Goal: Task Accomplishment & Management: Use online tool/utility

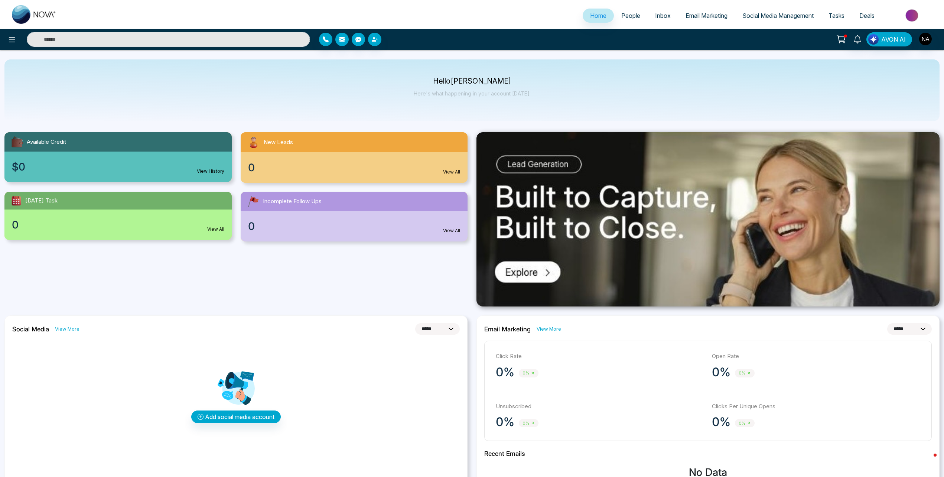
select select "*"
click at [845, 40] on icon at bounding box center [841, 39] width 10 height 10
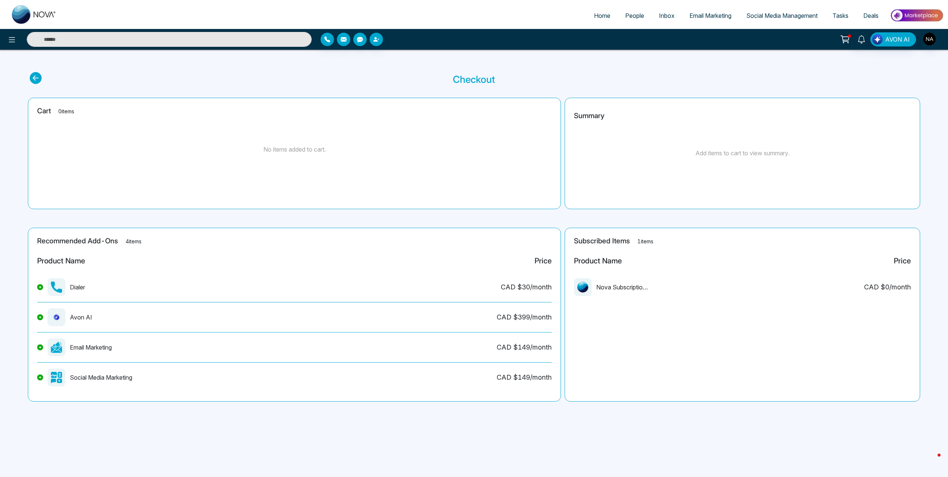
click at [303, 430] on div "Home People Inbox Email Marketing Social Media Management Tasks Deals AVON AI C…" at bounding box center [474, 238] width 948 height 477
click at [889, 40] on span "AVON AI" at bounding box center [897, 39] width 25 height 9
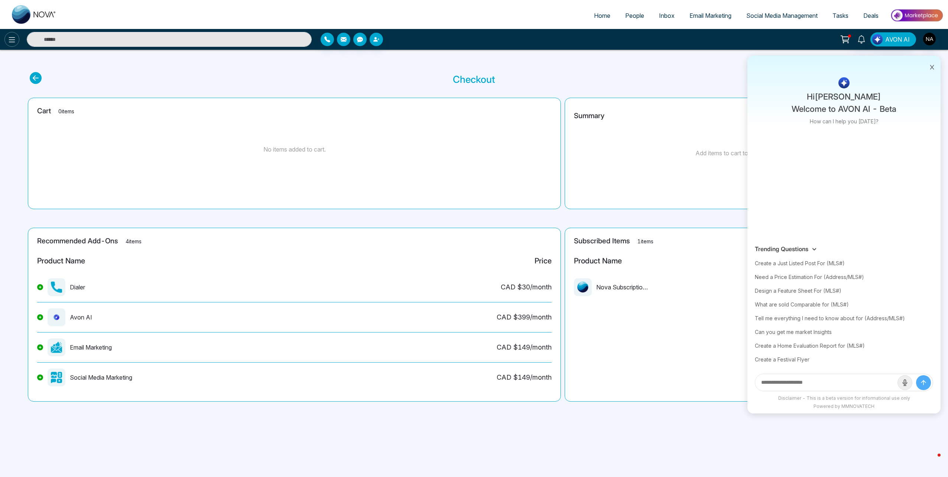
click at [12, 38] on icon at bounding box center [11, 39] width 9 height 9
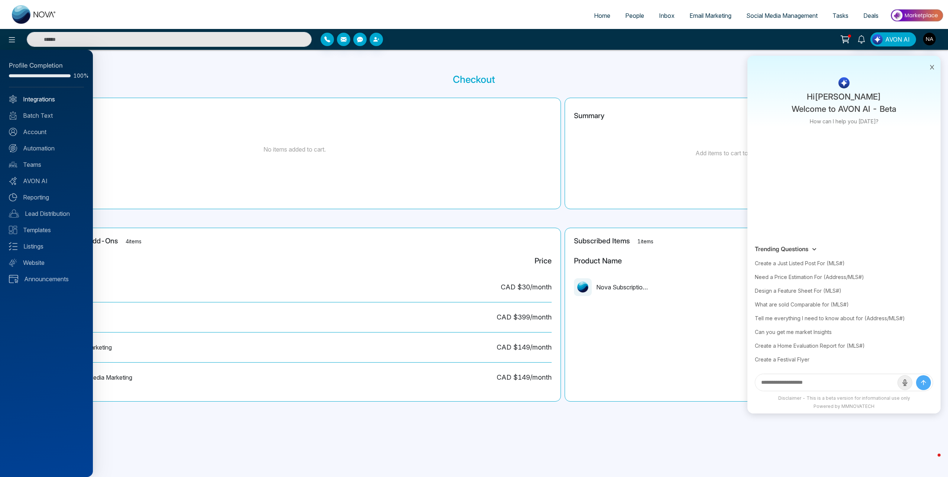
click at [29, 98] on link "Integrations" at bounding box center [46, 99] width 75 height 9
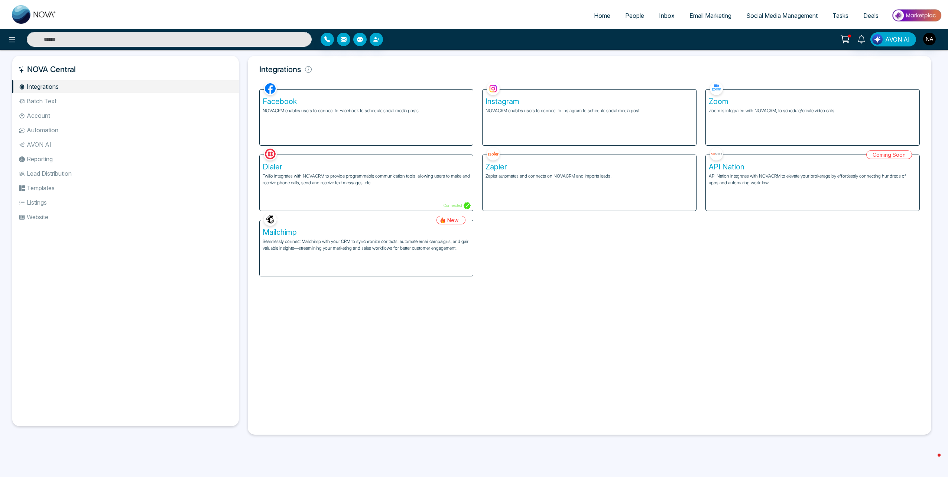
click at [534, 166] on h5 "Zapier" at bounding box center [589, 166] width 208 height 9
click at [498, 172] on div "Zapier Zapier automates and connects on NOVACRM and imports leads." at bounding box center [589, 183] width 214 height 56
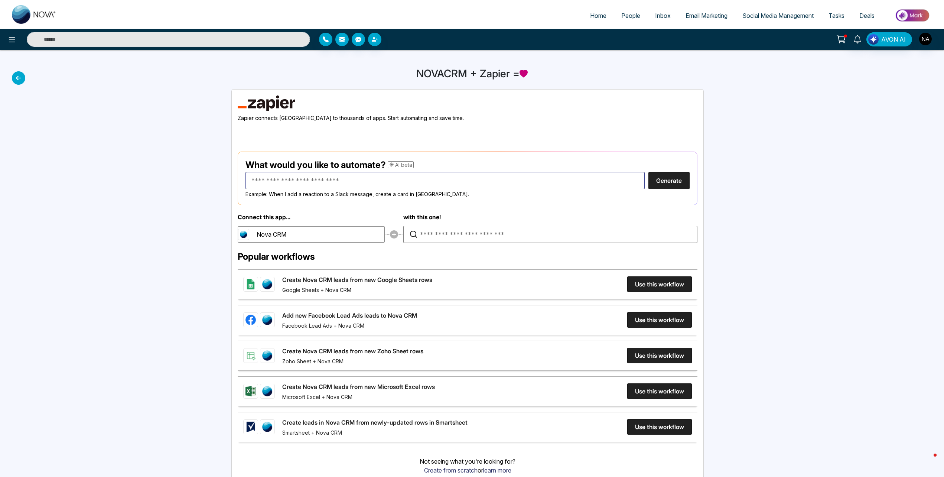
click at [310, 179] on input "text" at bounding box center [444, 180] width 399 height 17
click at [186, 251] on div "NOVACRM + Zapier =" at bounding box center [472, 278] width 944 height 456
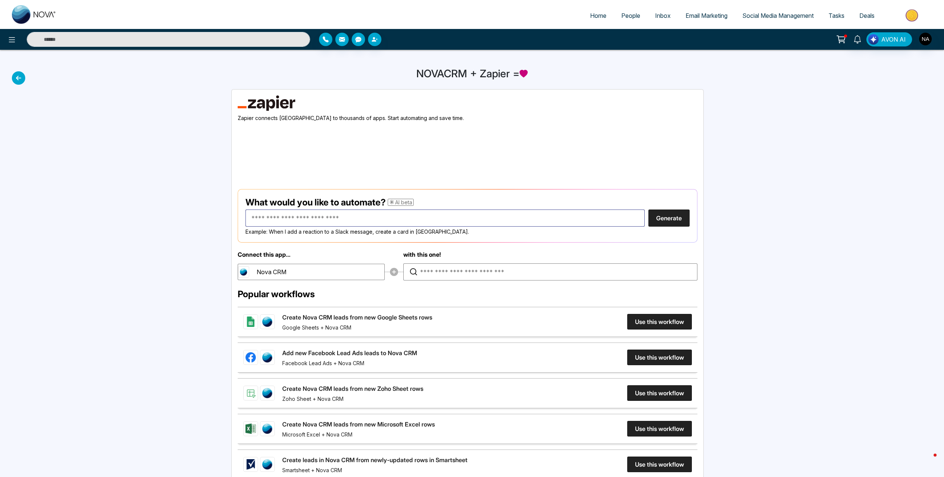
click at [283, 220] on input "text" at bounding box center [444, 217] width 399 height 17
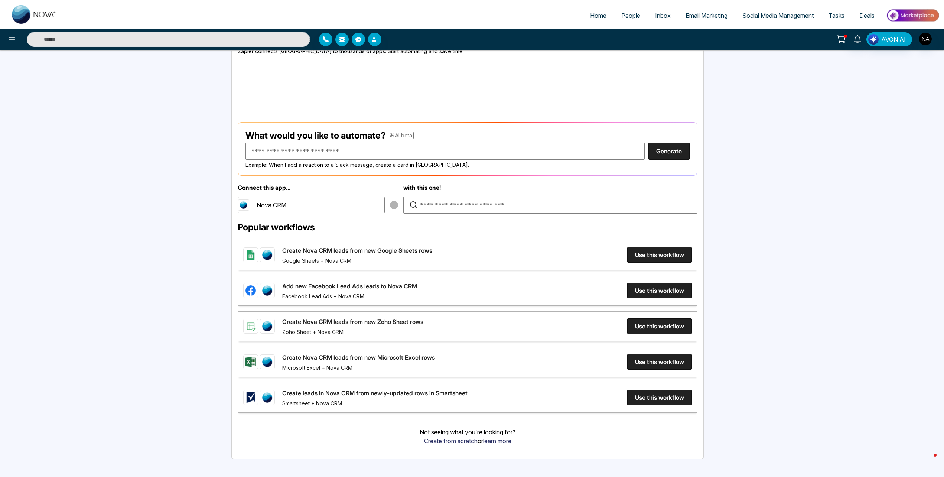
click at [417, 290] on link "Add new Facebook Lead Ads leads to Nova CRM" at bounding box center [349, 286] width 135 height 9
